Goal: Transaction & Acquisition: Subscribe to service/newsletter

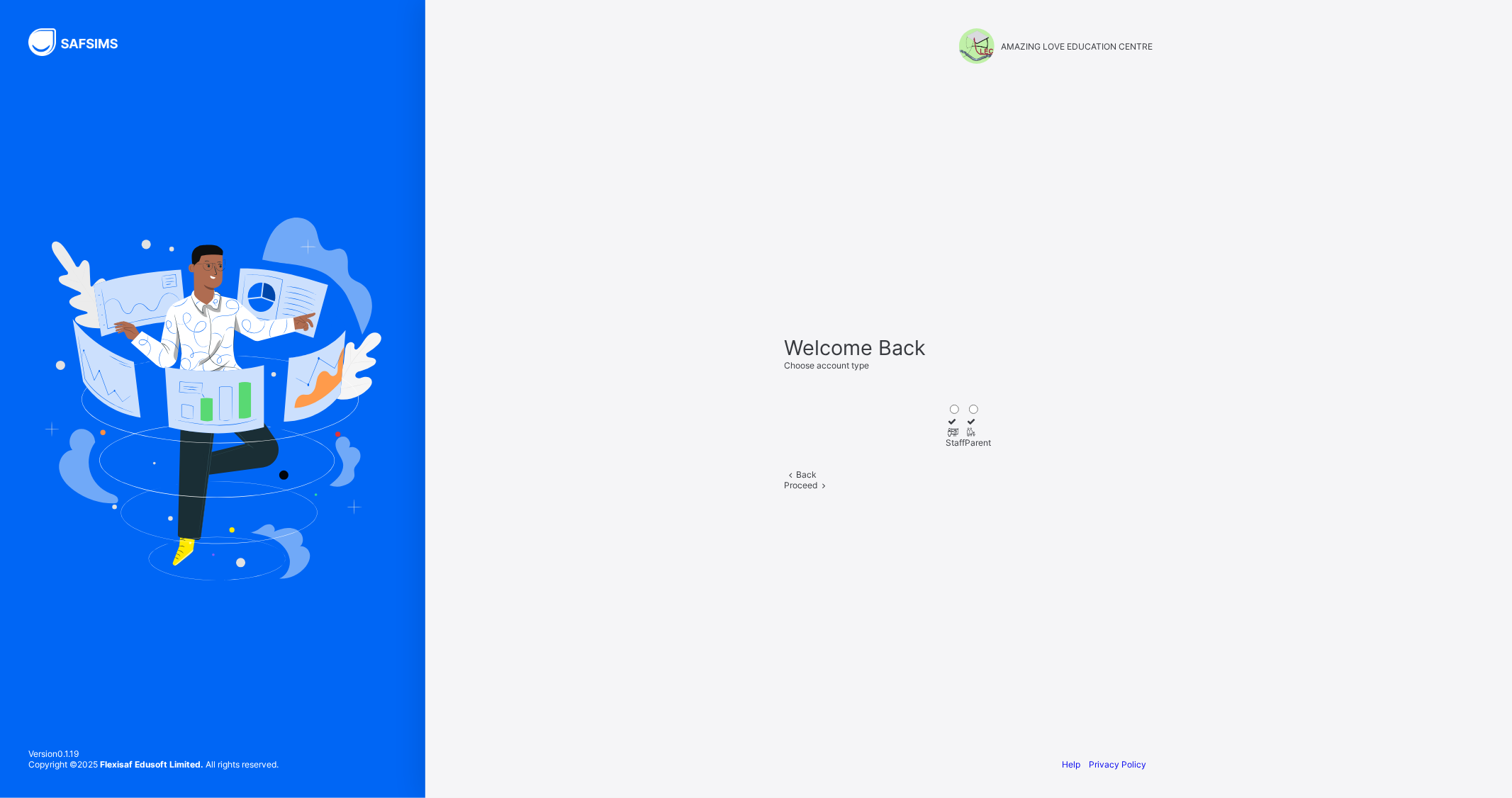
click at [946, 427] on icon at bounding box center [952, 432] width 12 height 10
click at [818, 490] on span "Proceed" at bounding box center [801, 485] width 34 height 10
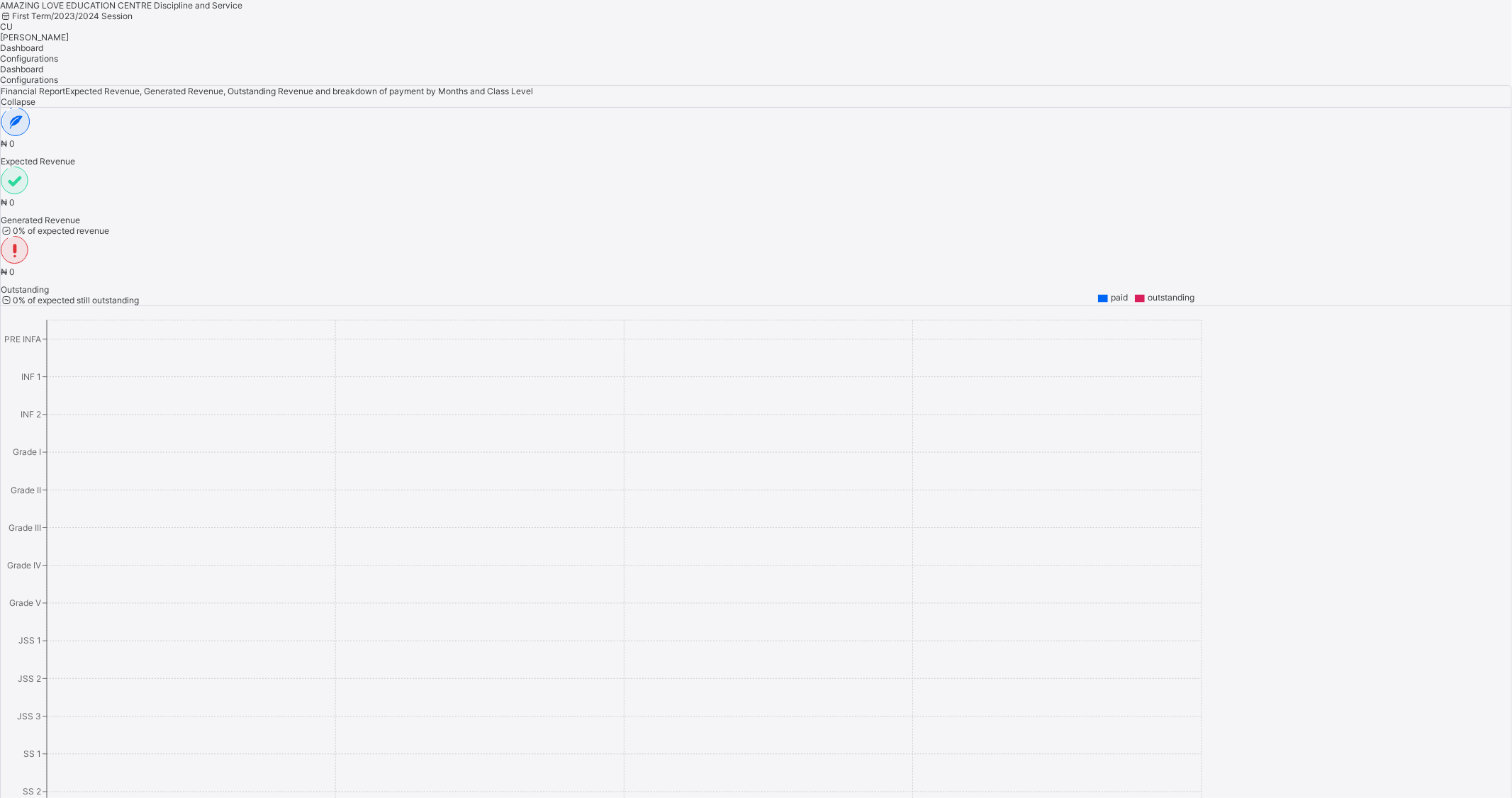
click at [69, 32] on span "[PERSON_NAME]" at bounding box center [34, 37] width 69 height 10
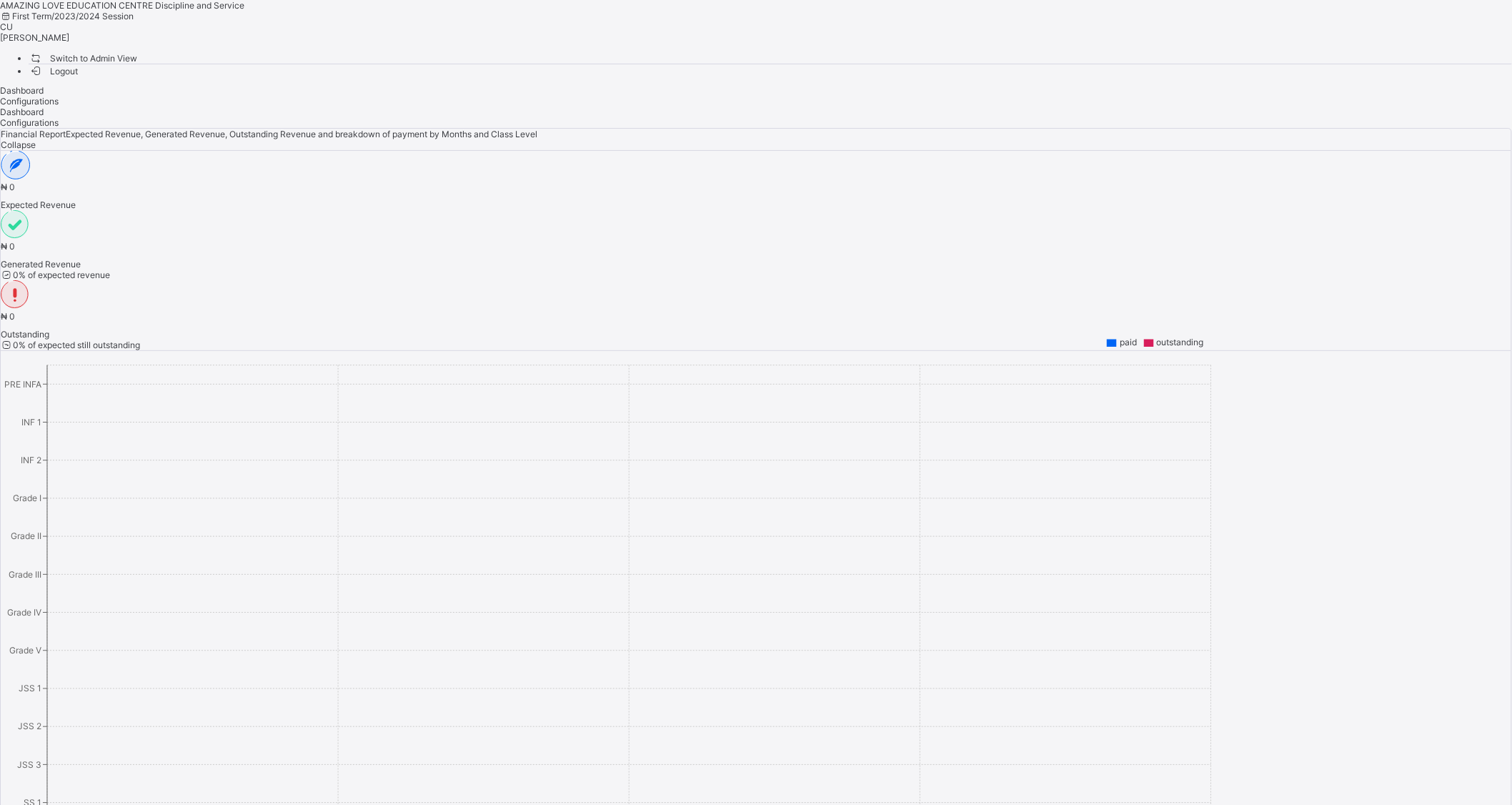
click at [137, 54] on span "Switch to Admin View" at bounding box center [82, 58] width 108 height 15
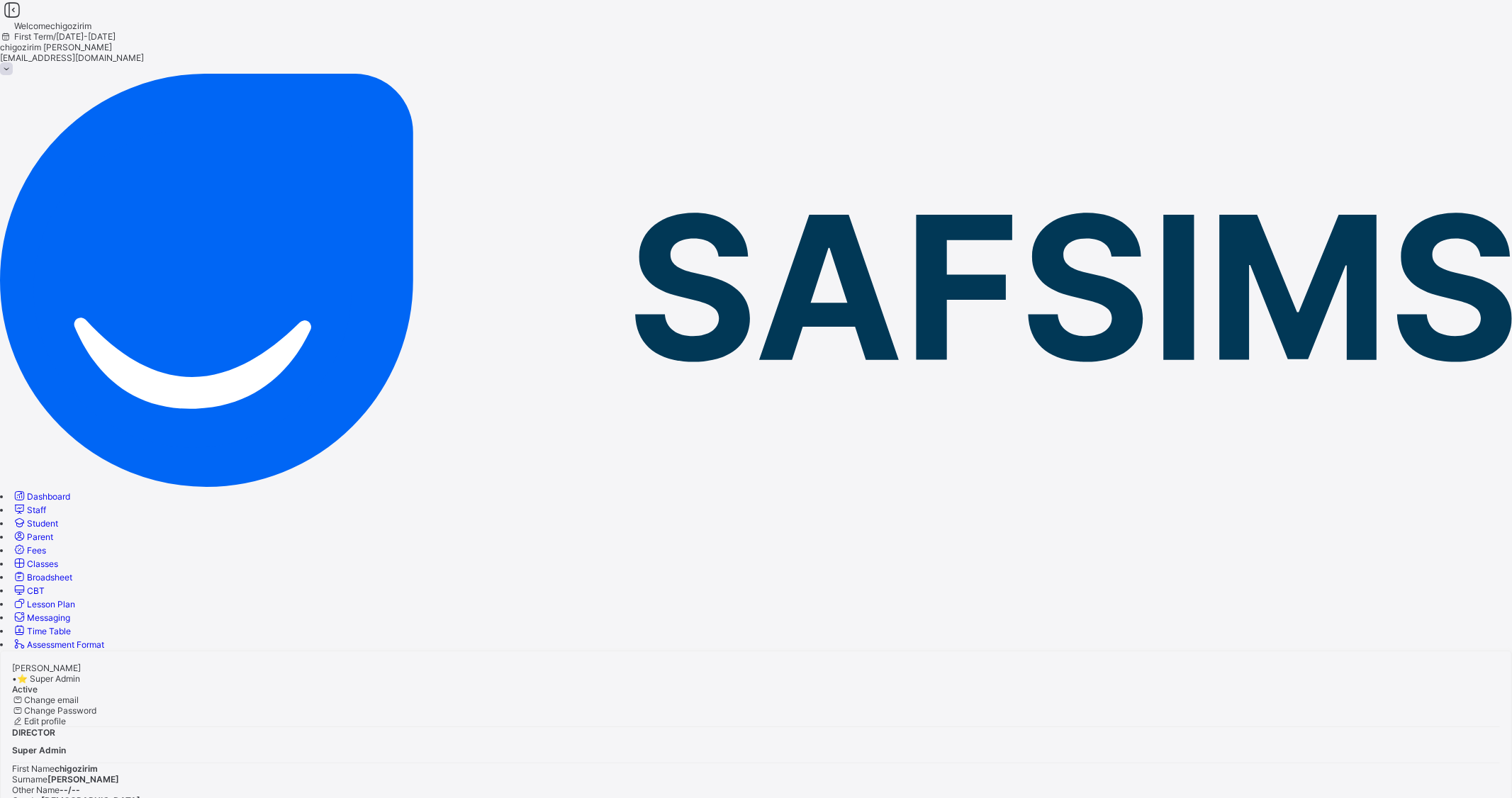
click at [71, 695] on span "Sessions & Terms" at bounding box center [35, 700] width 71 height 10
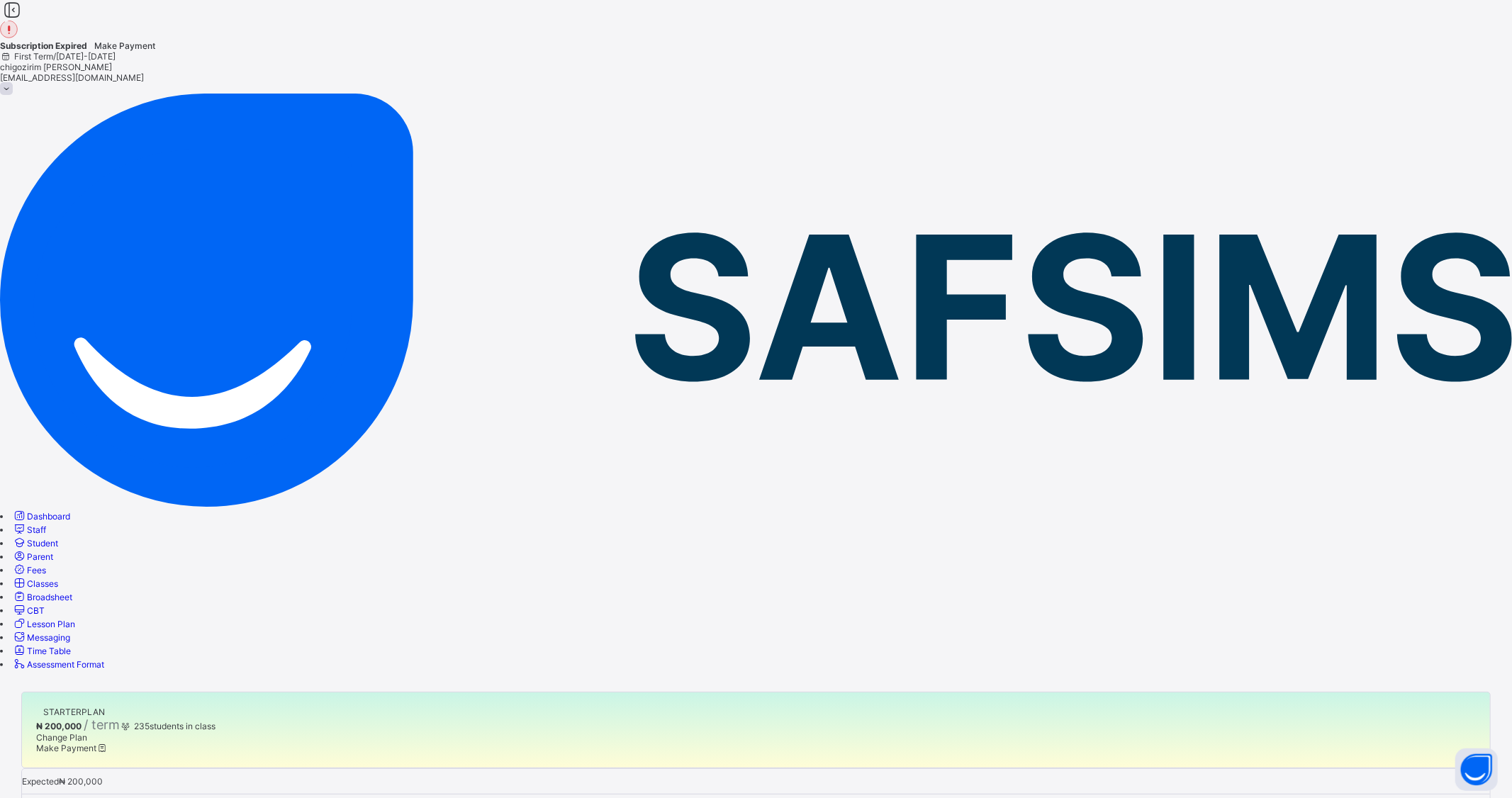
click at [108, 743] on span "Make Payment" at bounding box center [72, 748] width 72 height 10
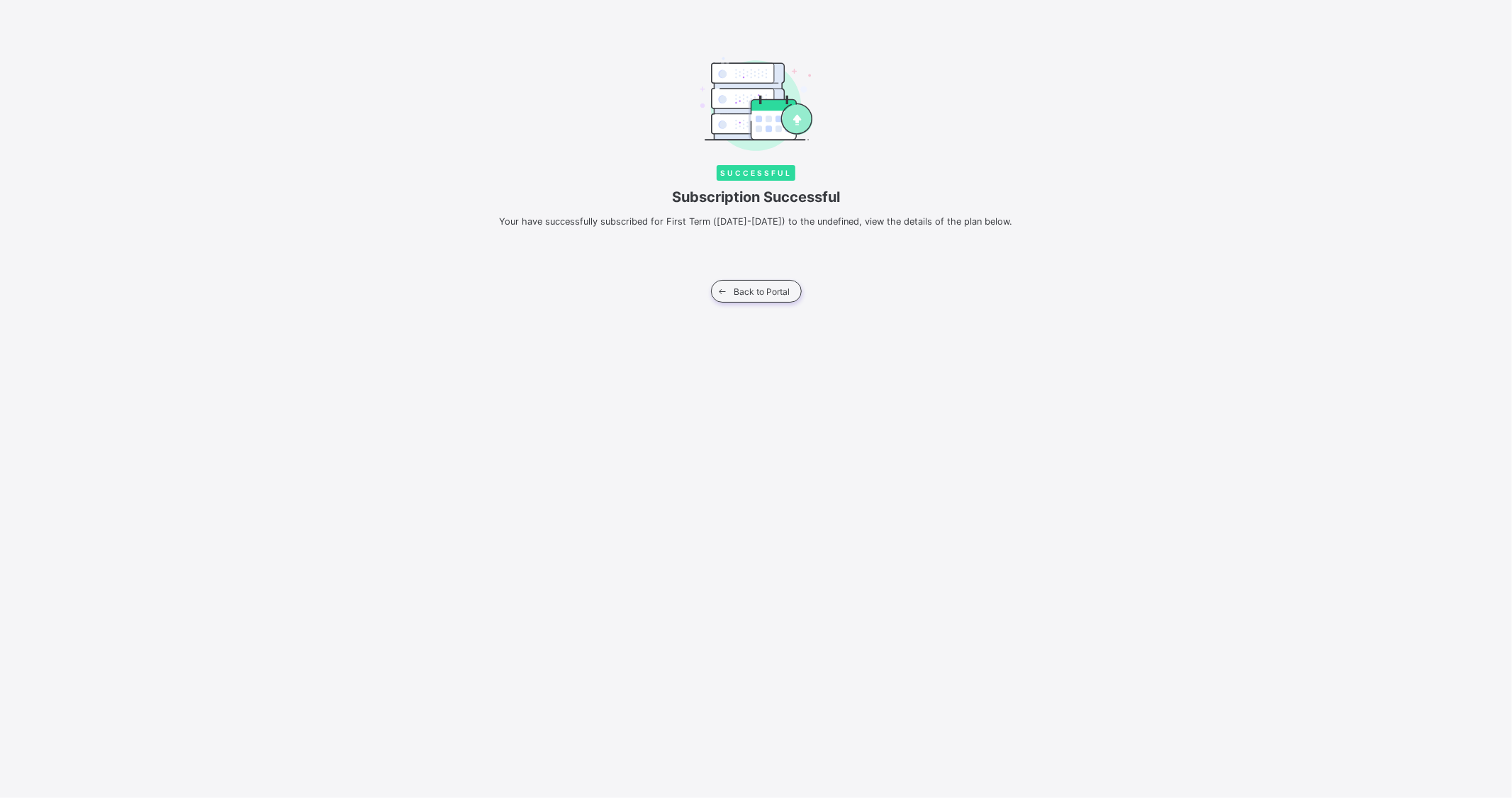
click at [776, 299] on div "Back to Portal" at bounding box center [757, 292] width 91 height 22
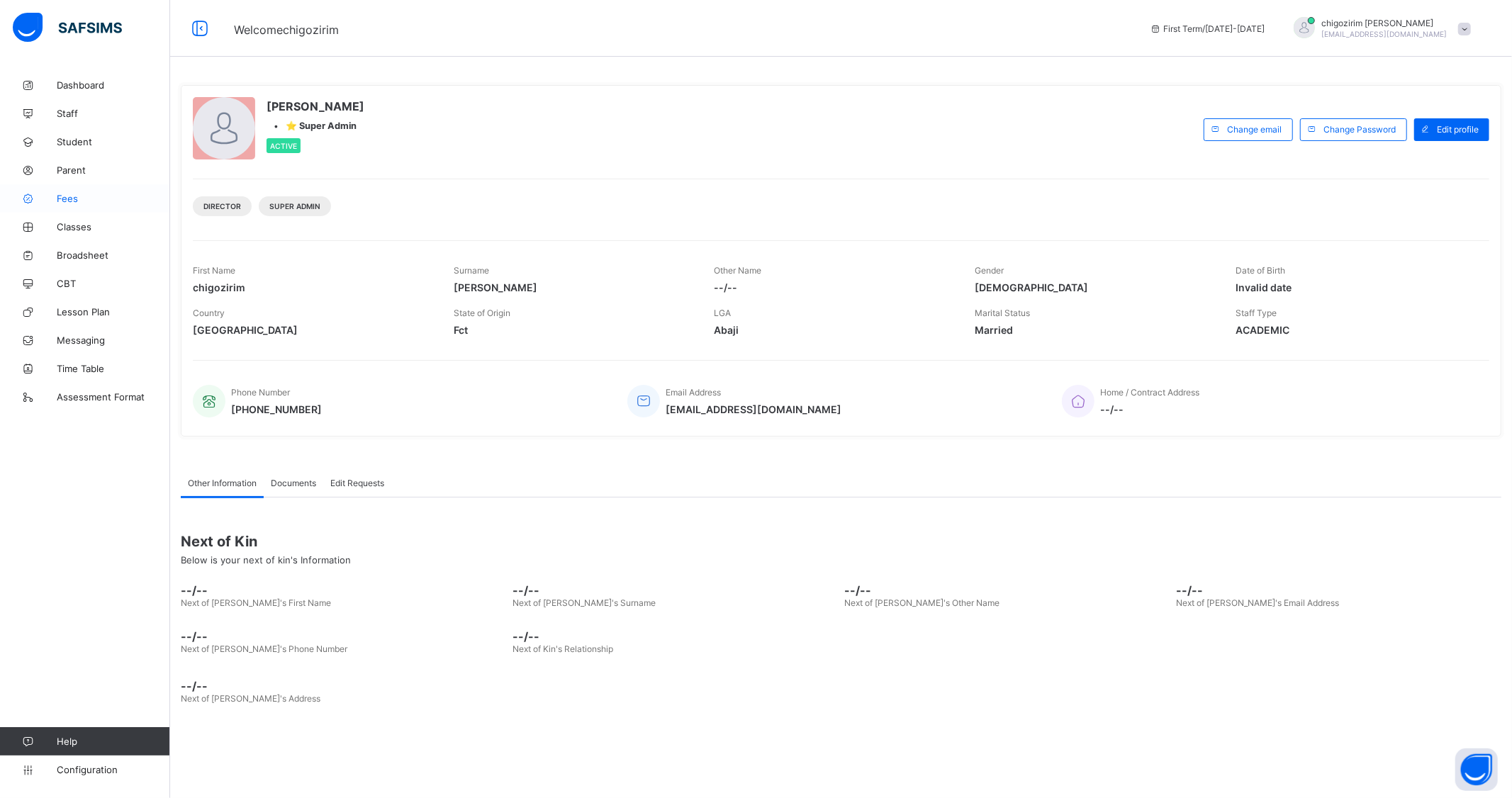
click at [66, 194] on span "Fees" at bounding box center [114, 198] width 114 height 11
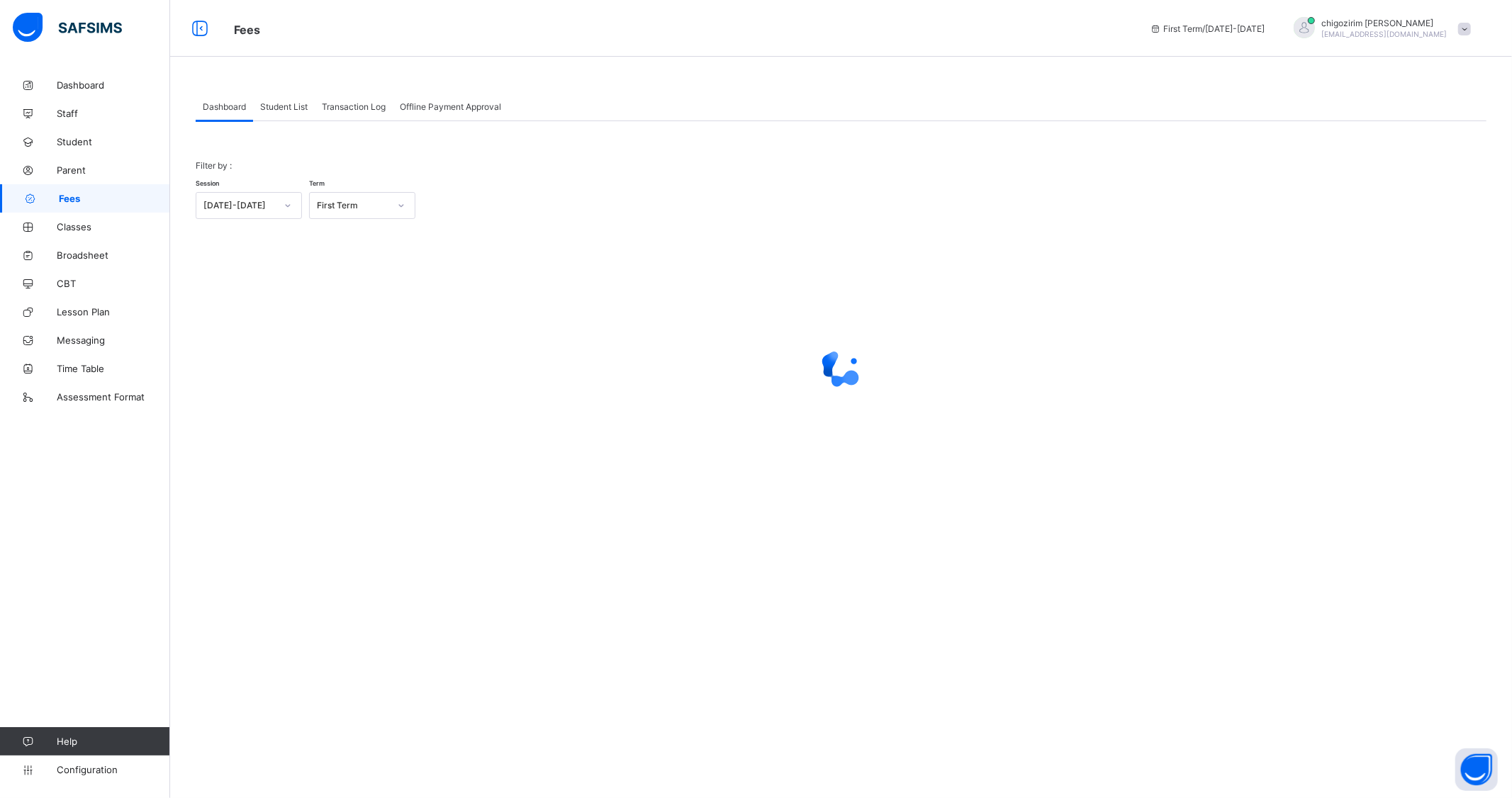
click at [280, 103] on span "Student List" at bounding box center [284, 107] width 47 height 10
